Goal: Task Accomplishment & Management: Manage account settings

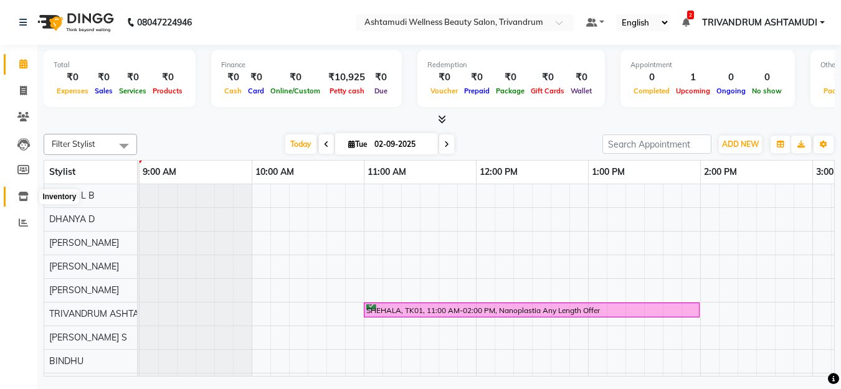
click at [26, 201] on span at bounding box center [23, 197] width 22 height 14
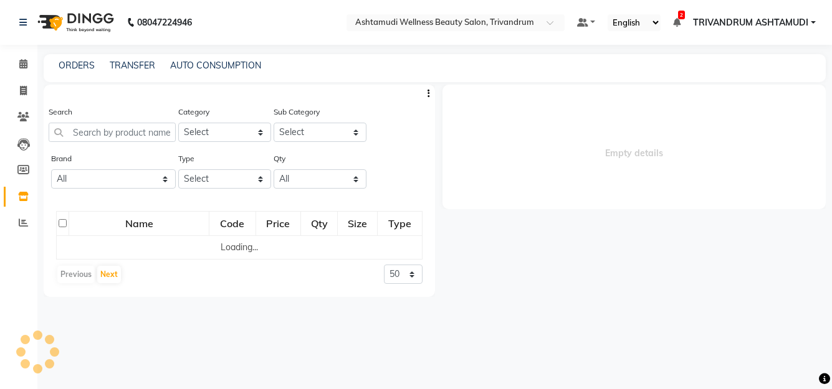
select select
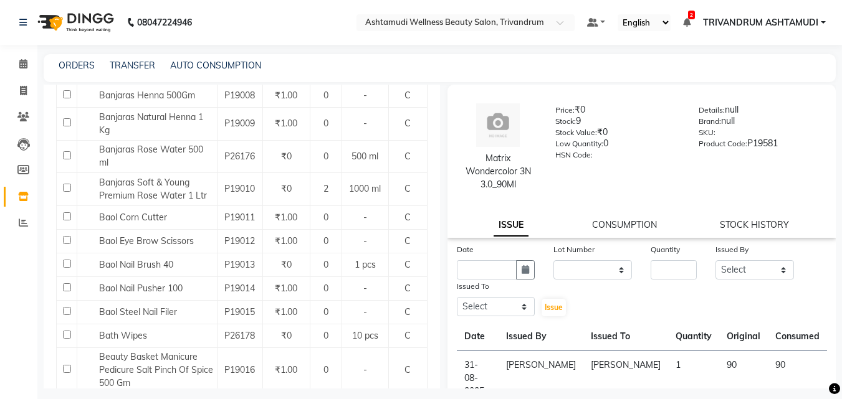
scroll to position [1325, 0]
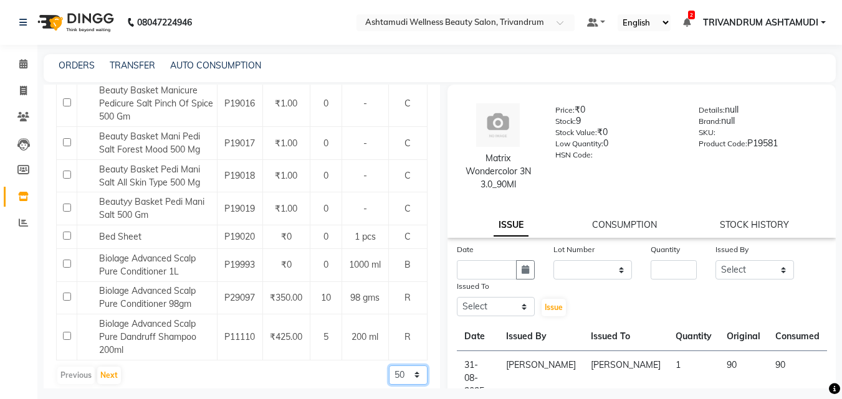
click at [391, 366] on select "50 100 500" at bounding box center [408, 375] width 39 height 19
click at [389, 366] on select "50 100 500" at bounding box center [408, 375] width 39 height 19
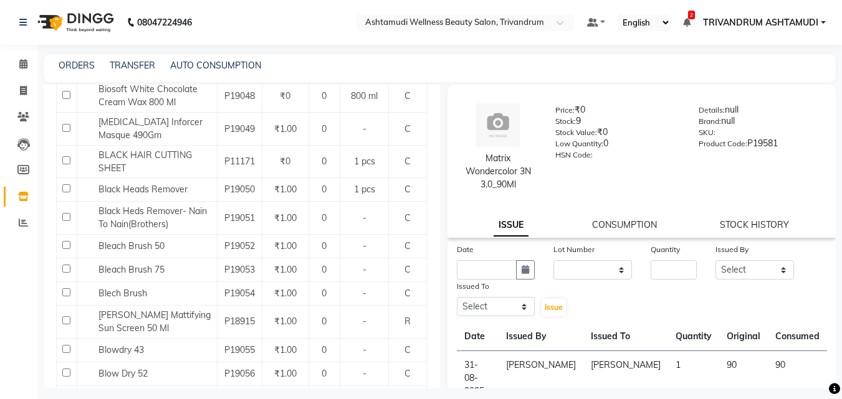
scroll to position [2895, 0]
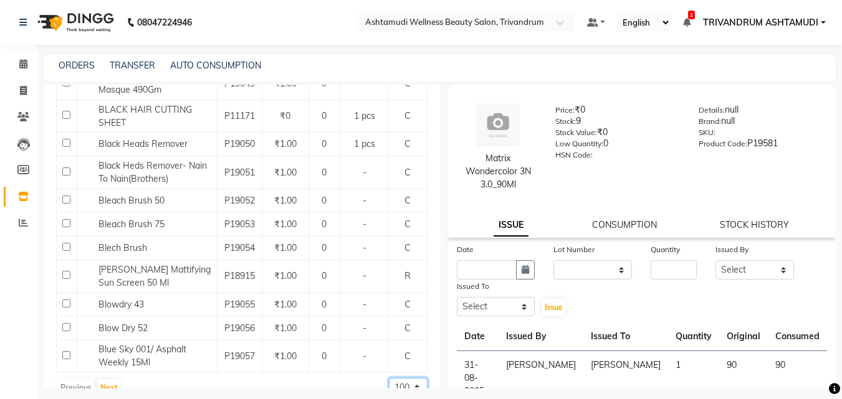
click at [391, 378] on select "50 100 500" at bounding box center [408, 387] width 39 height 19
select select "500"
click at [389, 378] on select "50 100 500" at bounding box center [408, 387] width 39 height 19
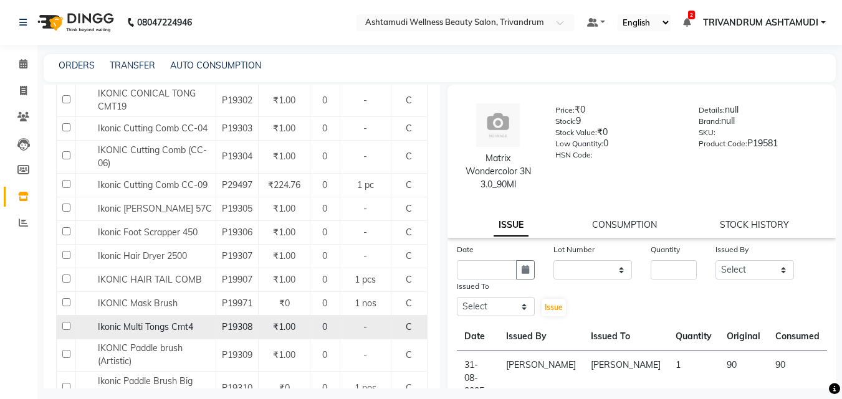
scroll to position [14334, 0]
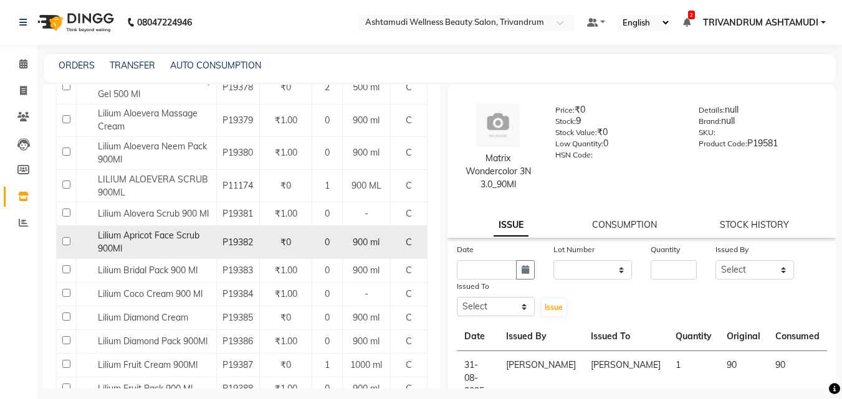
scroll to position [2678, 0]
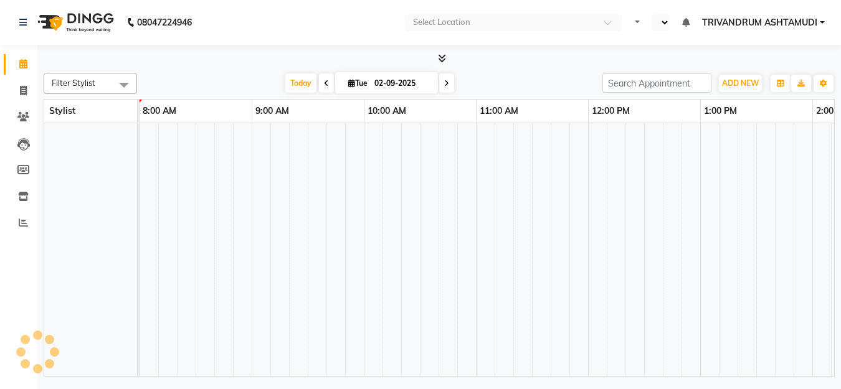
scroll to position [17, 0]
select select "en"
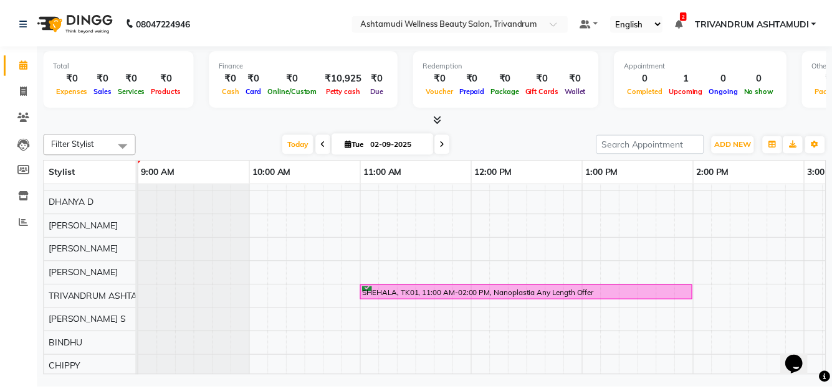
scroll to position [0, 0]
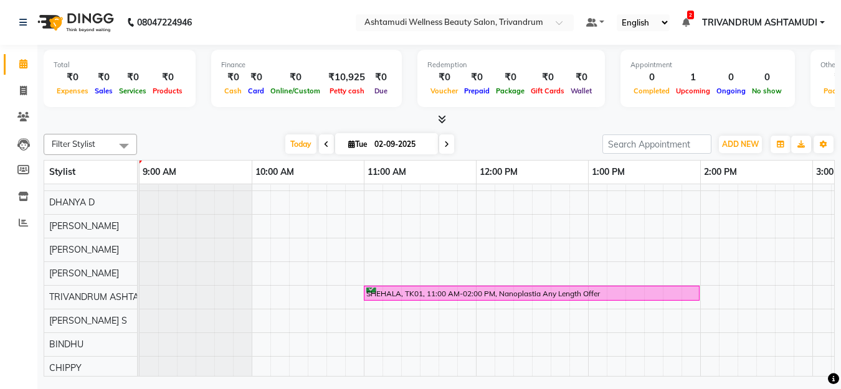
click at [442, 117] on icon at bounding box center [442, 119] width 8 height 9
